Goal: Information Seeking & Learning: Find specific fact

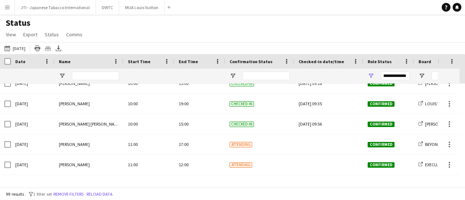
scroll to position [763, 0]
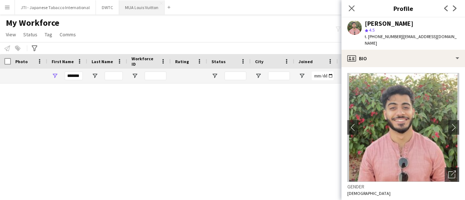
scroll to position [473, 0]
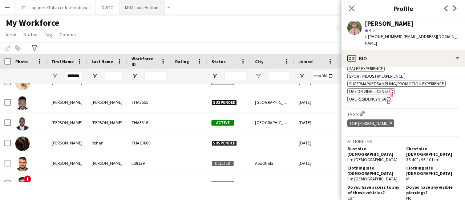
drag, startPoint x: 351, startPoint y: 7, endPoint x: 153, endPoint y: 6, distance: 198.1
click at [351, 7] on icon "Close pop-in" at bounding box center [352, 8] width 6 height 6
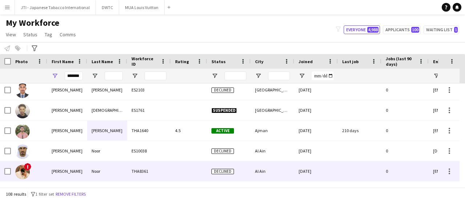
scroll to position [1490, 0]
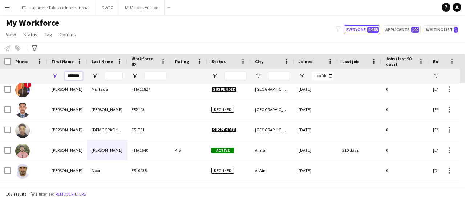
drag, startPoint x: 83, startPoint y: 76, endPoint x: 39, endPoint y: 75, distance: 43.6
click at [39, 75] on div at bounding box center [394, 76] width 788 height 15
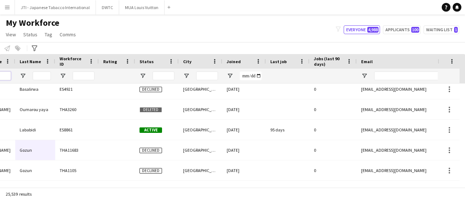
scroll to position [0, 0]
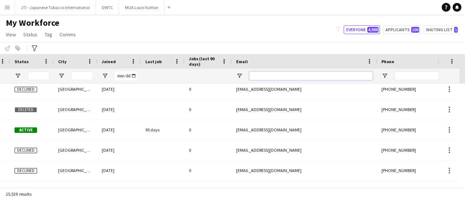
click at [303, 75] on input "Email Filter Input" at bounding box center [311, 76] width 124 height 9
paste input "**********"
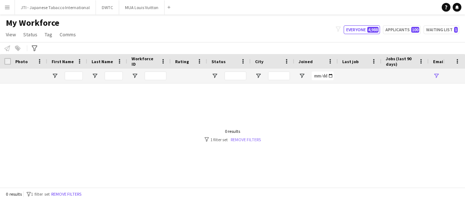
type input "**********"
click at [250, 138] on link "Remove filters" at bounding box center [246, 139] width 30 height 5
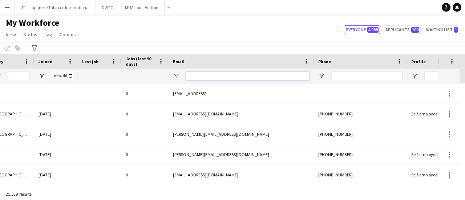
click at [257, 76] on input "Email Filter Input" at bounding box center [248, 76] width 124 height 9
paste input "**********"
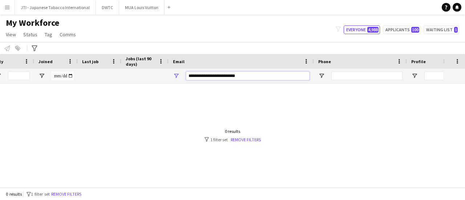
type input "**********"
drag, startPoint x: 141, startPoint y: 71, endPoint x: 137, endPoint y: 71, distance: 4.4
click at [137, 71] on div at bounding box center [134, 76] width 788 height 15
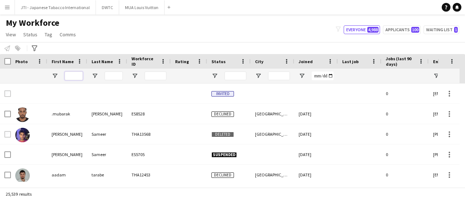
click at [79, 79] on input "First Name Filter Input" at bounding box center [74, 76] width 18 height 9
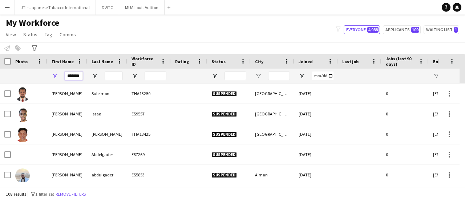
type input "*******"
click at [116, 74] on input "Last Name Filter Input" at bounding box center [114, 76] width 18 height 9
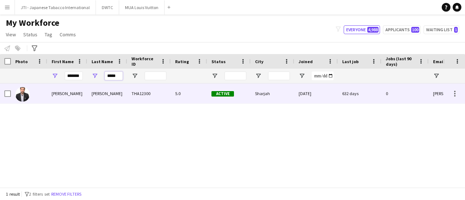
type input "*****"
click at [115, 96] on div "Muhammad Naeem" at bounding box center [107, 94] width 40 height 20
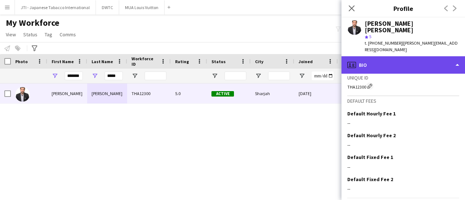
click at [397, 56] on div "profile Bio" at bounding box center [404, 64] width 124 height 17
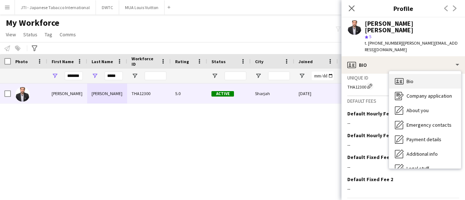
click at [398, 77] on icon "Bio" at bounding box center [399, 81] width 9 height 9
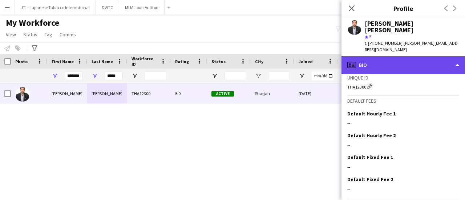
click at [400, 56] on div "profile Bio" at bounding box center [404, 64] width 124 height 17
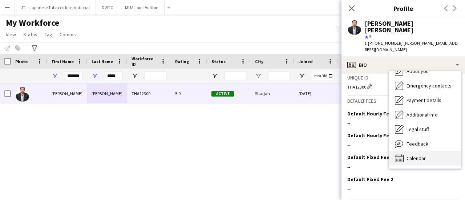
click at [410, 155] on span "Calendar" at bounding box center [416, 158] width 19 height 7
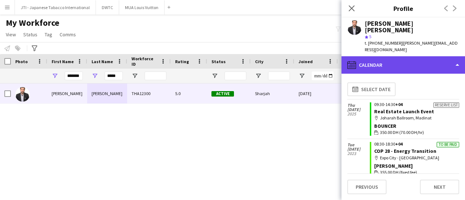
click at [412, 56] on div "calendar-full Calendar" at bounding box center [404, 64] width 124 height 17
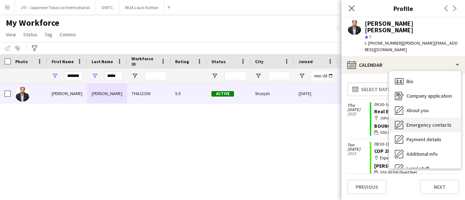
click at [411, 89] on div "Company application Company application" at bounding box center [425, 96] width 72 height 15
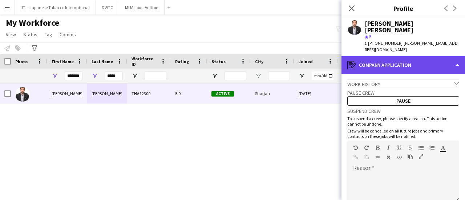
click at [399, 56] on div "register Company application" at bounding box center [404, 64] width 124 height 17
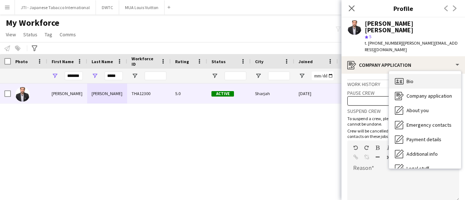
click at [406, 74] on div "Bio Bio" at bounding box center [425, 81] width 72 height 15
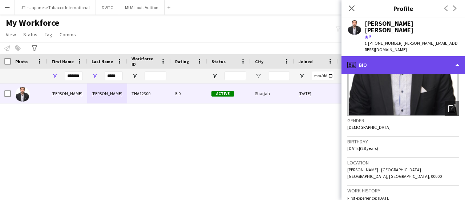
click at [417, 56] on div "profile Bio" at bounding box center [404, 64] width 124 height 17
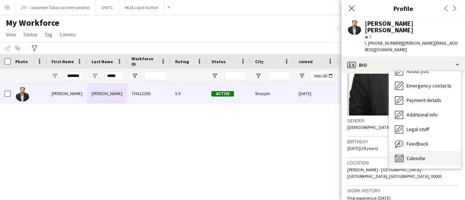
click at [415, 155] on span "Calendar" at bounding box center [416, 158] width 19 height 7
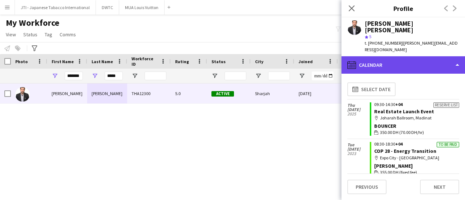
click at [411, 56] on div "calendar-full Calendar" at bounding box center [404, 64] width 124 height 17
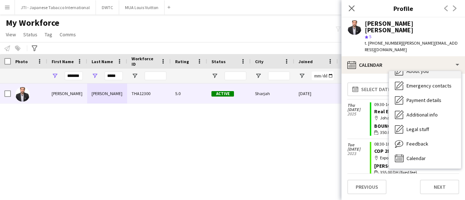
click at [419, 68] on span "About you" at bounding box center [418, 71] width 22 height 7
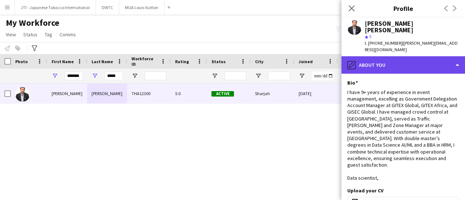
click at [425, 56] on div "pencil4 About you" at bounding box center [404, 64] width 124 height 17
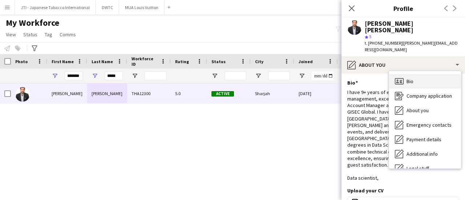
click at [418, 74] on div "Bio Bio" at bounding box center [425, 81] width 72 height 15
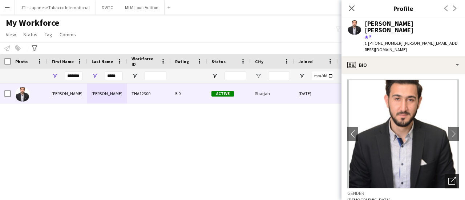
click at [449, 177] on icon "Open photos pop-in" at bounding box center [453, 181] width 8 height 8
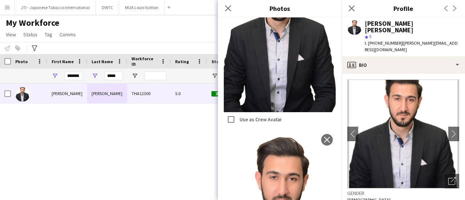
scroll to position [980, 0]
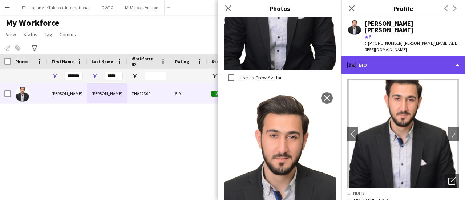
click at [423, 56] on div "profile Bio" at bounding box center [404, 64] width 124 height 17
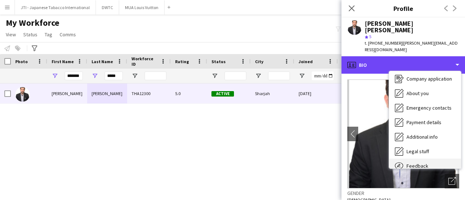
scroll to position [39, 0]
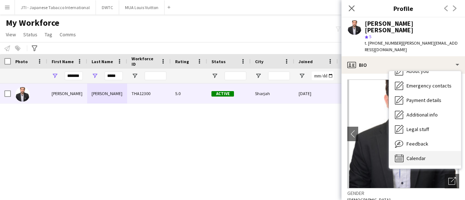
click at [425, 155] on span "Calendar" at bounding box center [416, 158] width 19 height 7
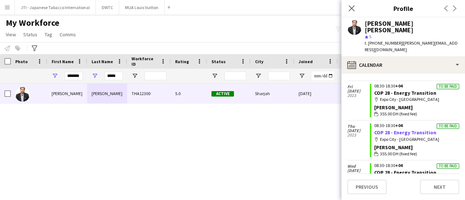
scroll to position [0, 0]
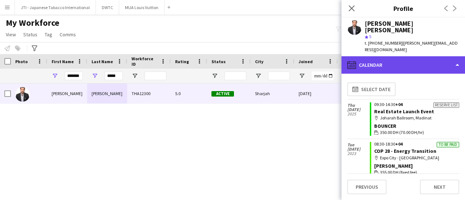
click at [421, 56] on div "calendar-full Calendar" at bounding box center [404, 64] width 124 height 17
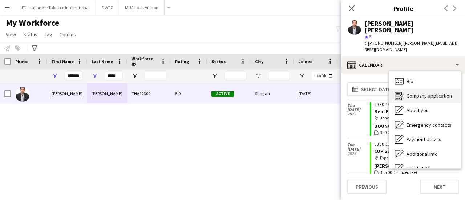
click at [419, 74] on div "Bio Bio" at bounding box center [425, 81] width 72 height 15
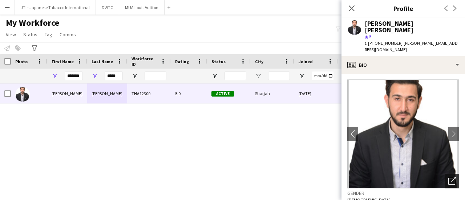
click at [449, 177] on icon "Open photos pop-in" at bounding box center [453, 181] width 8 height 8
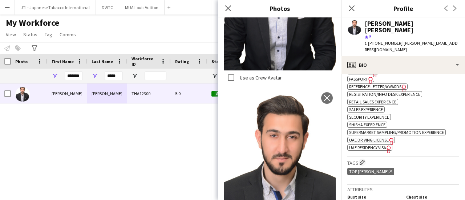
scroll to position [509, 0]
